Goal: Obtain resource: Obtain resource

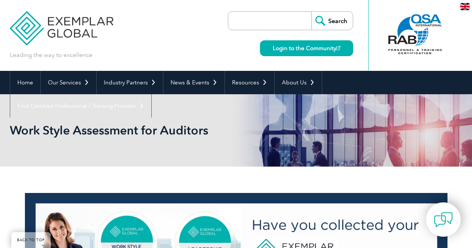
scroll to position [1133, 0]
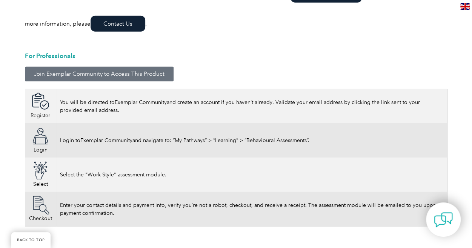
click at [144, 74] on span "Join Exemplar Community to Access This Product" at bounding box center [99, 74] width 131 height 6
click at [108, 69] on link "Join Exemplar Community to Access This Product" at bounding box center [99, 74] width 149 height 15
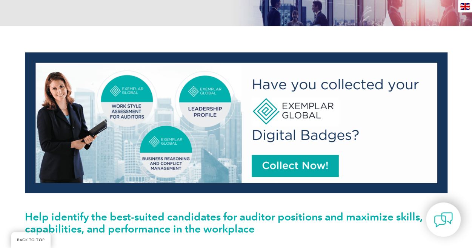
scroll to position [156, 0]
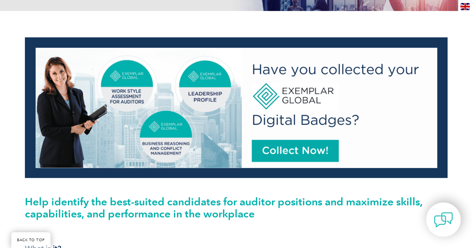
click at [310, 151] on img at bounding box center [236, 107] width 423 height 141
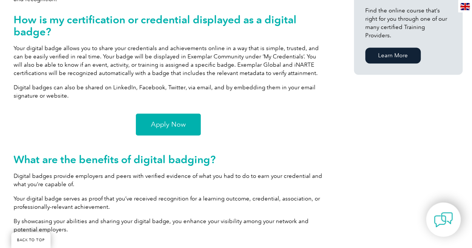
scroll to position [548, 0]
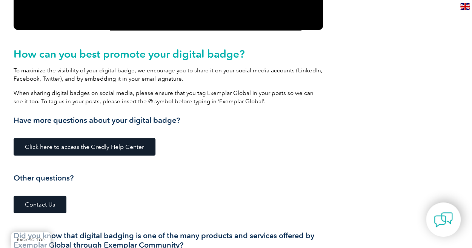
scroll to position [987, 0]
